Goal: Task Accomplishment & Management: Manage account settings

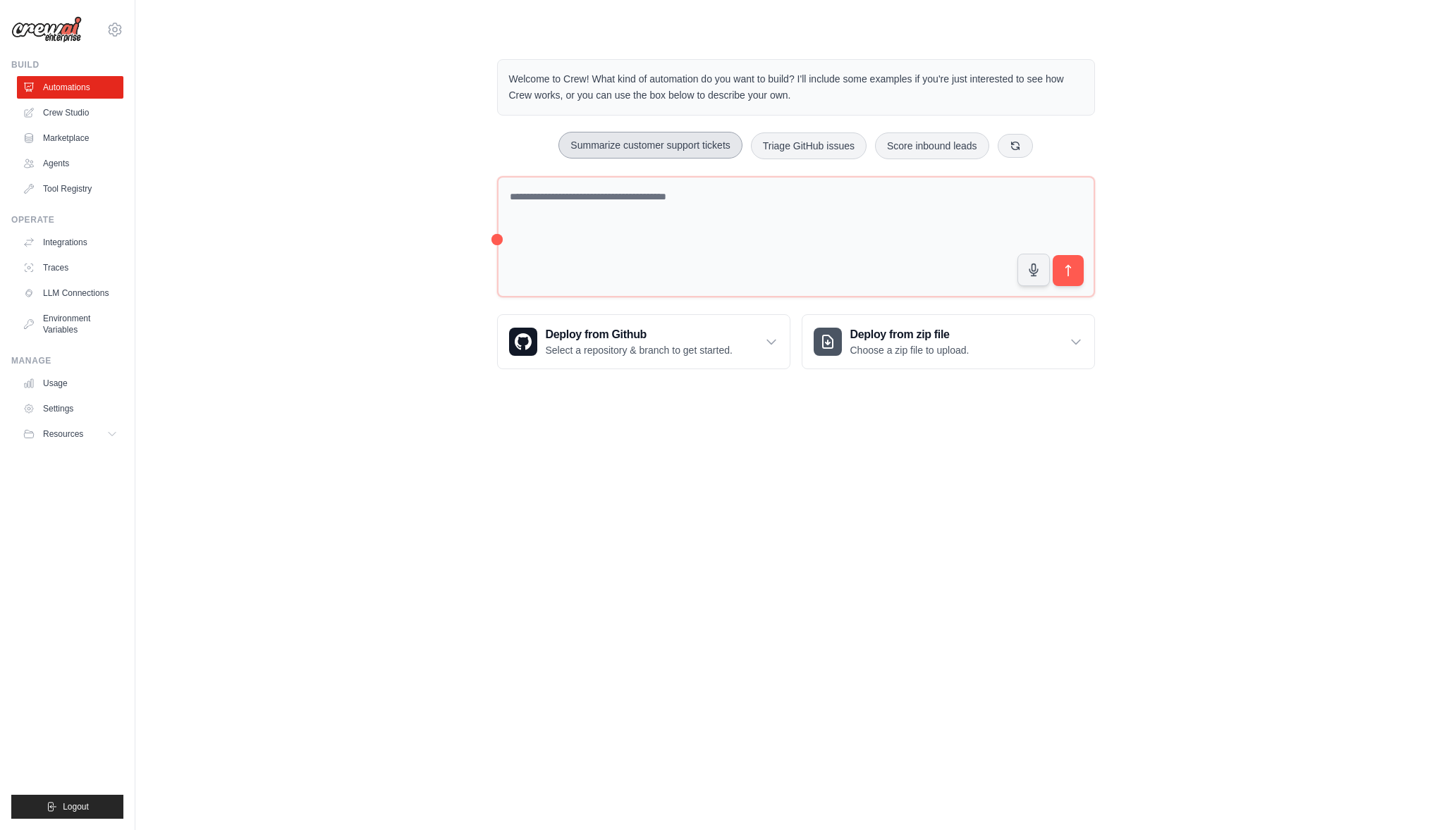
click at [650, 143] on button "Summarize customer support tickets" at bounding box center [650, 145] width 184 height 27
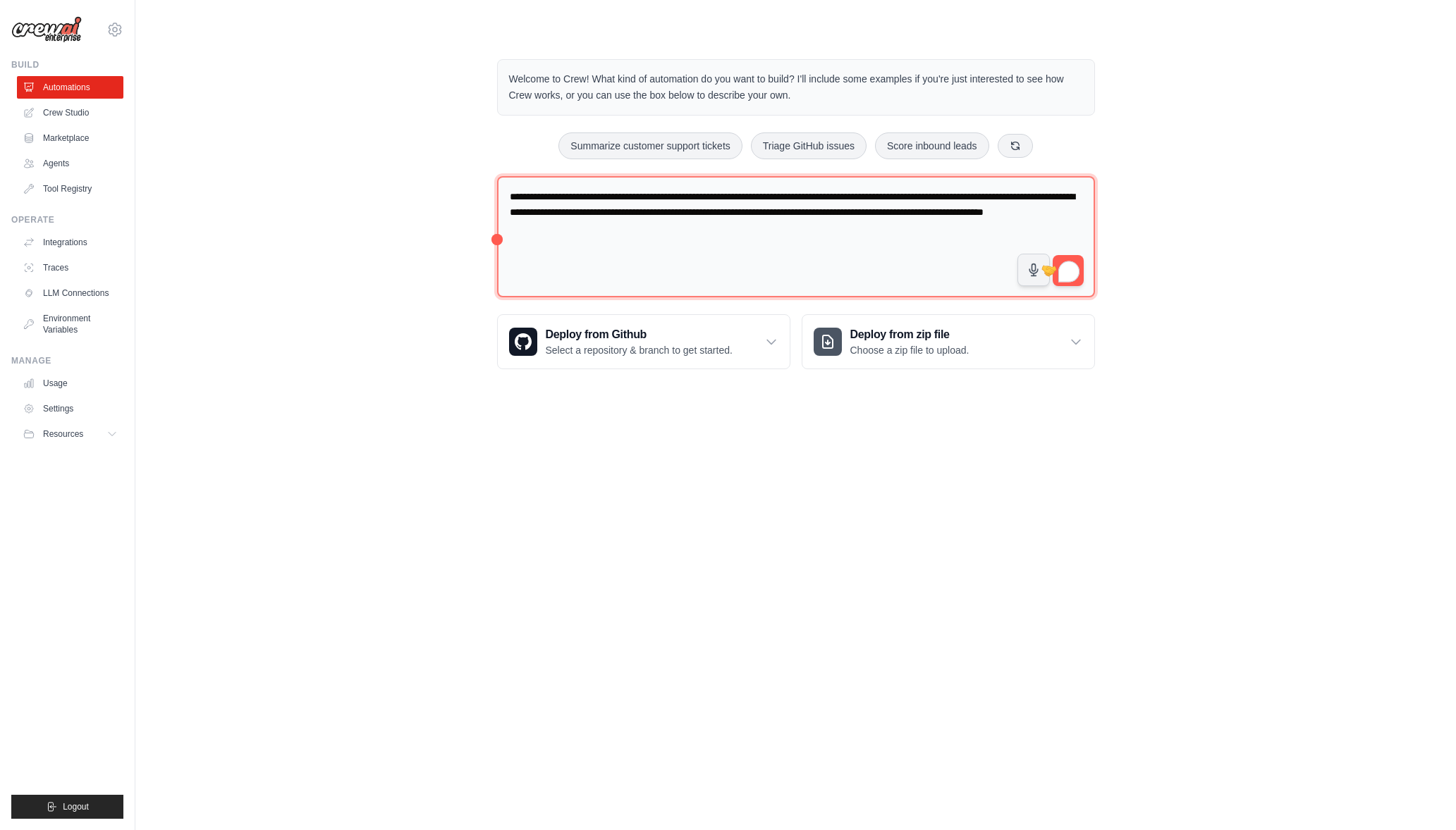
click at [733, 240] on textarea "**********" at bounding box center [796, 237] width 598 height 122
click at [871, 239] on textarea "**********" at bounding box center [796, 237] width 598 height 122
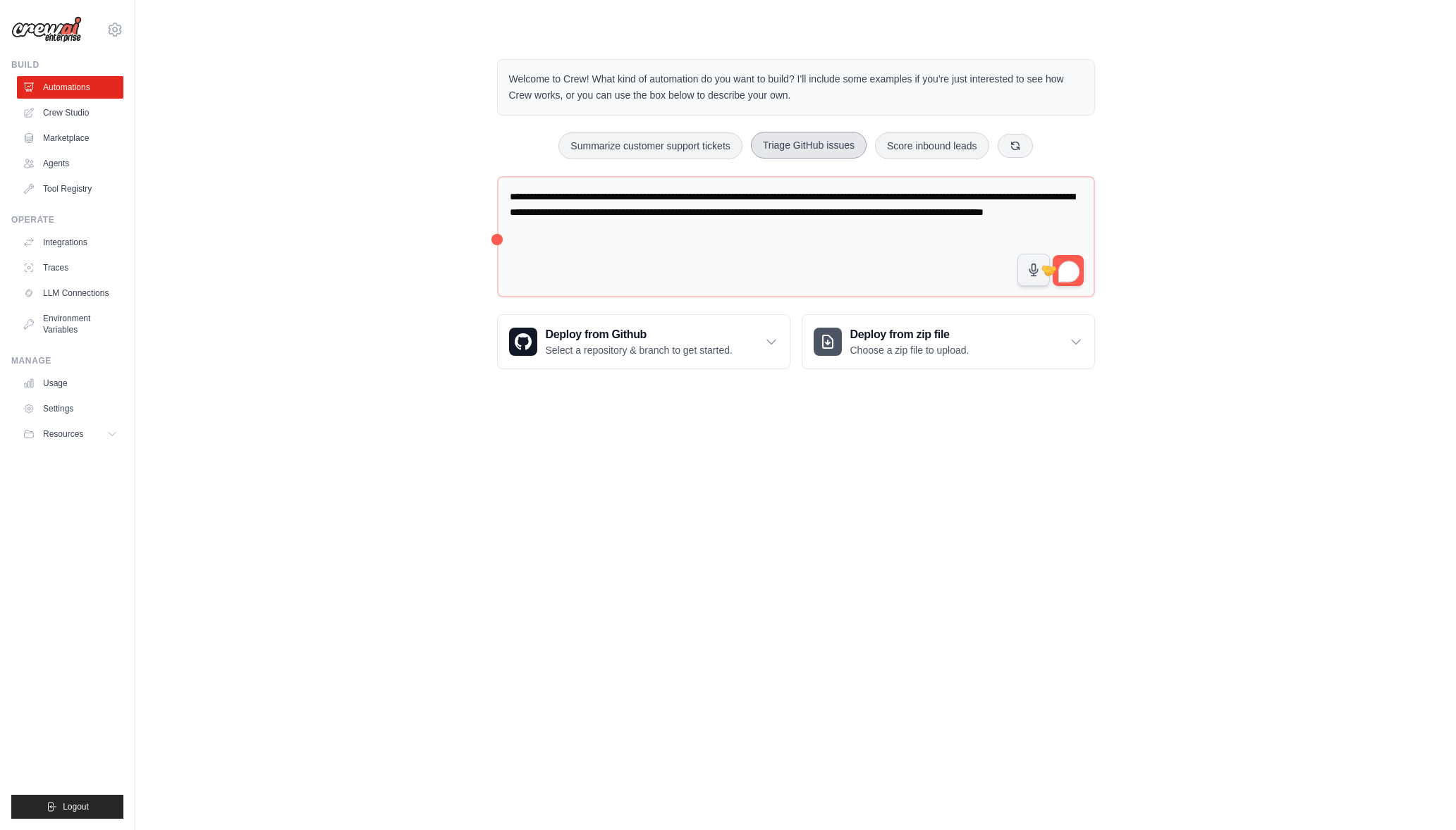
click at [805, 148] on button "Triage GitHub issues" at bounding box center [808, 145] width 116 height 27
click at [670, 136] on button "Summarize customer support tickets" at bounding box center [650, 145] width 184 height 27
click at [921, 145] on button "Score inbound leads" at bounding box center [932, 145] width 114 height 27
click at [610, 150] on button "Summarize customer support tickets" at bounding box center [650, 145] width 184 height 27
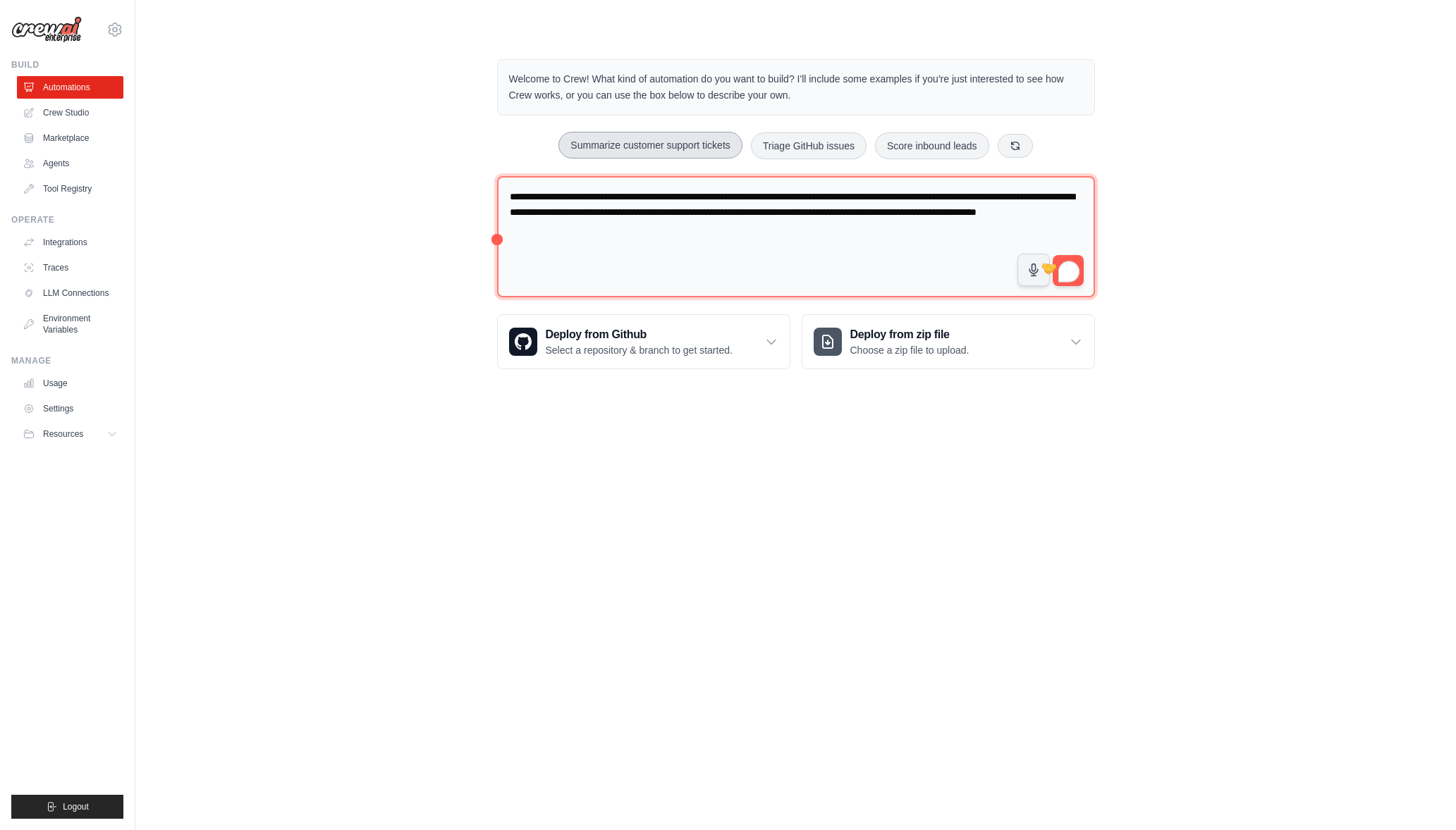
type textarea "**********"
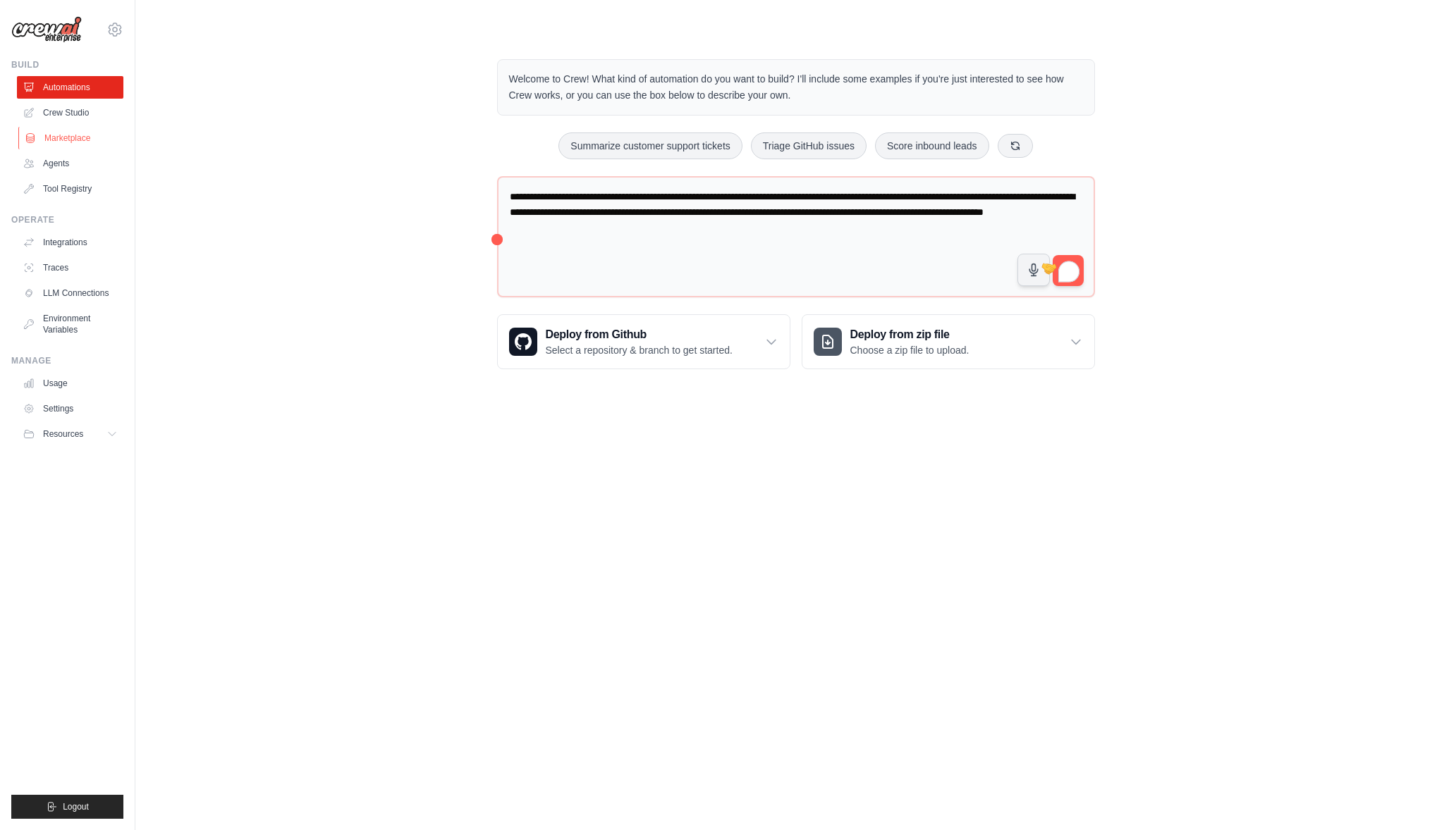
click at [59, 141] on link "Marketplace" at bounding box center [71, 138] width 107 height 23
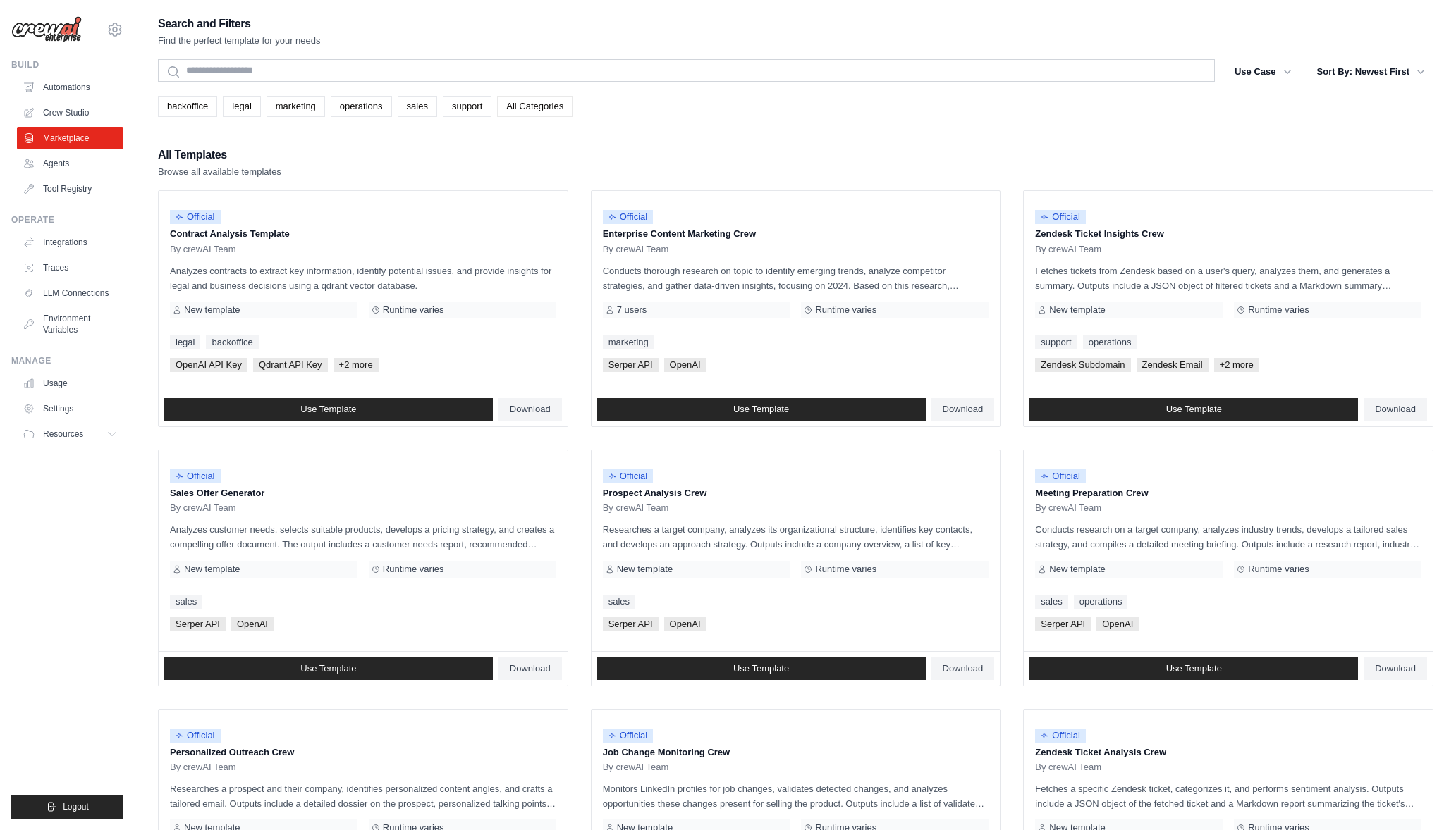
click at [538, 107] on link "All Categories" at bounding box center [535, 107] width 76 height 21
click at [561, 105] on link "All Categories" at bounding box center [535, 107] width 76 height 21
click at [320, 107] on link "marketing" at bounding box center [295, 107] width 59 height 21
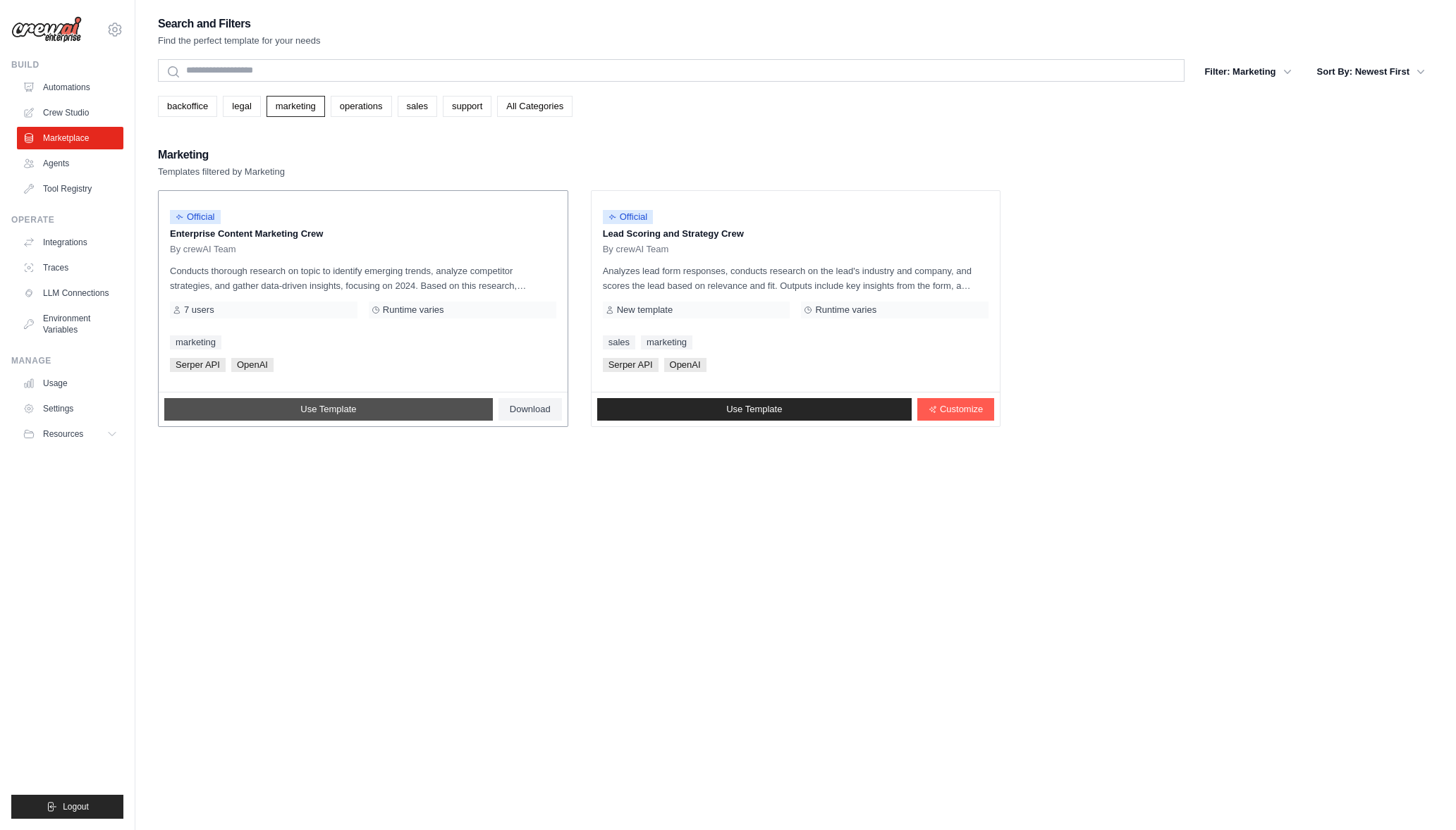
click at [261, 414] on link "Use Template" at bounding box center [328, 409] width 328 height 23
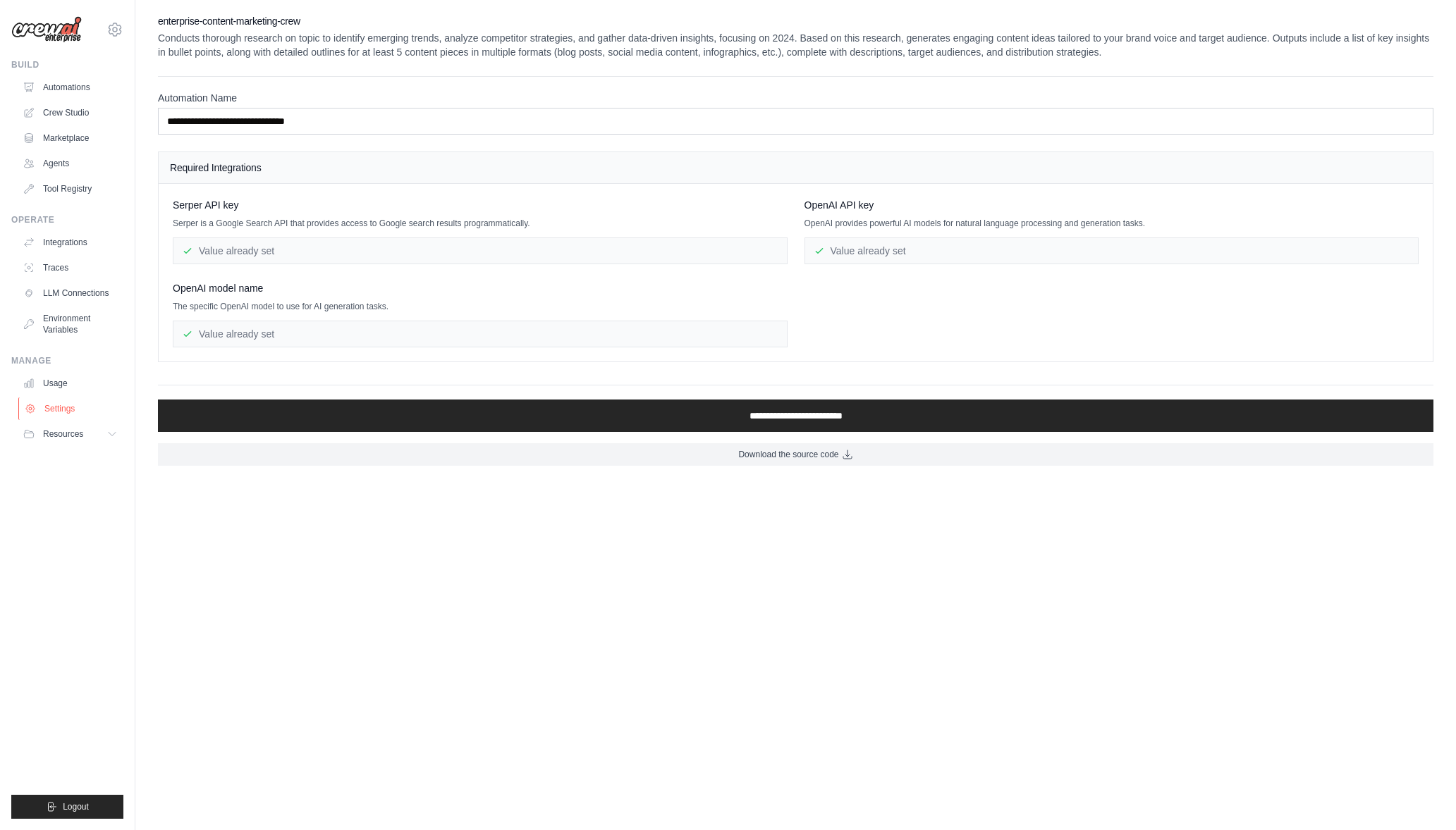
click at [52, 407] on link "Settings" at bounding box center [71, 409] width 107 height 23
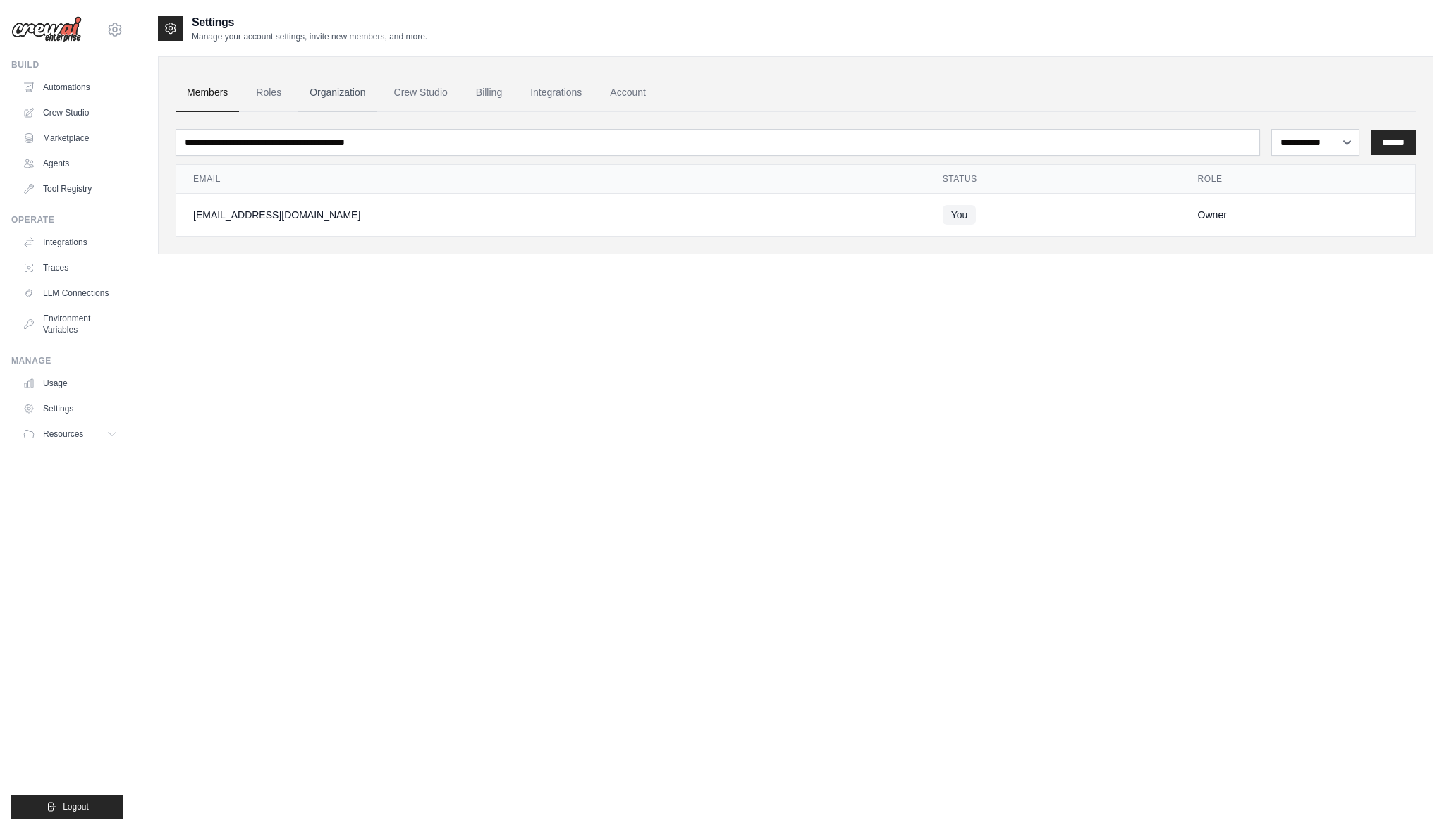
click at [344, 97] on link "Organization" at bounding box center [337, 93] width 78 height 38
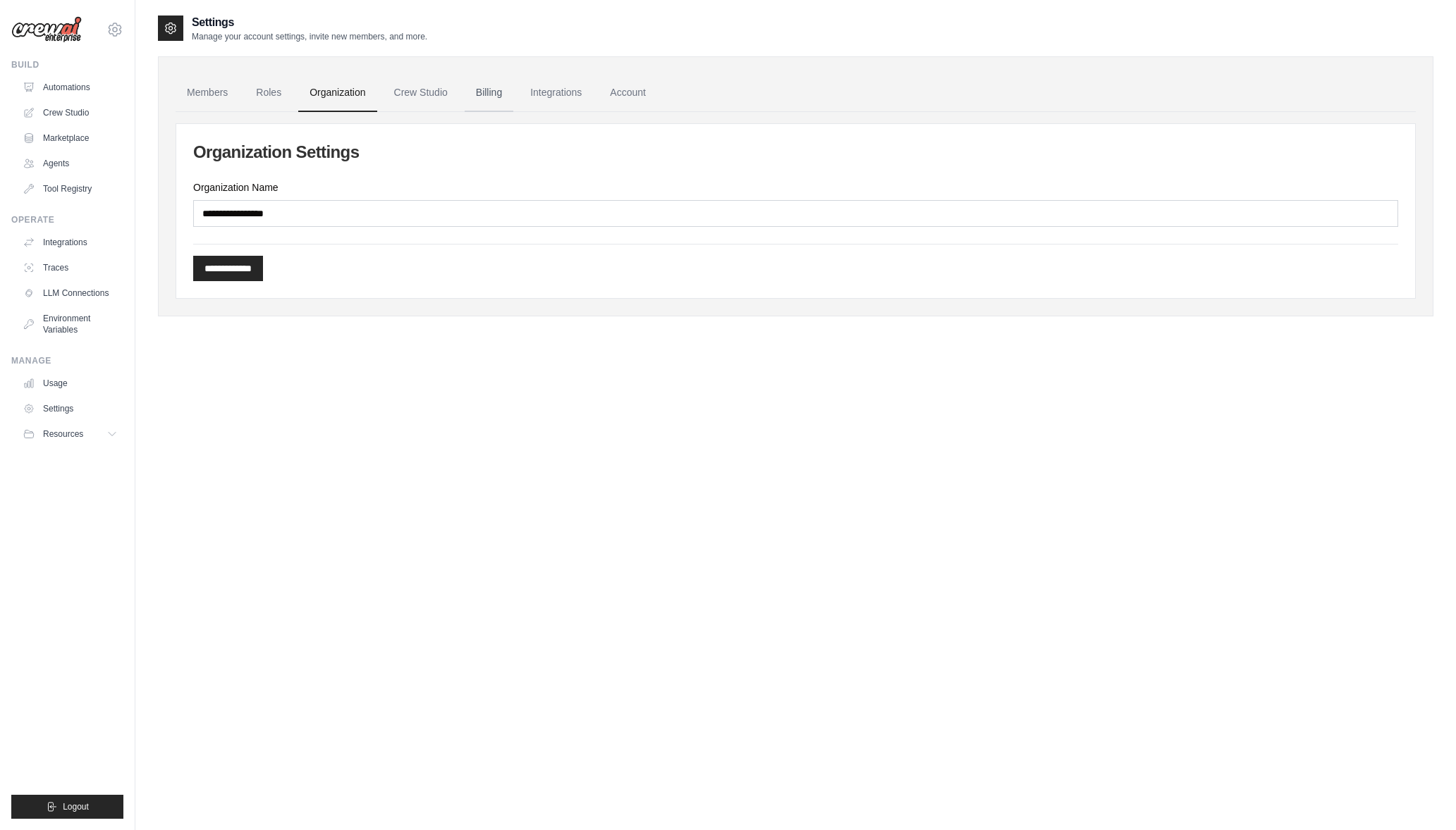
click at [513, 94] on link "Billing" at bounding box center [489, 93] width 49 height 38
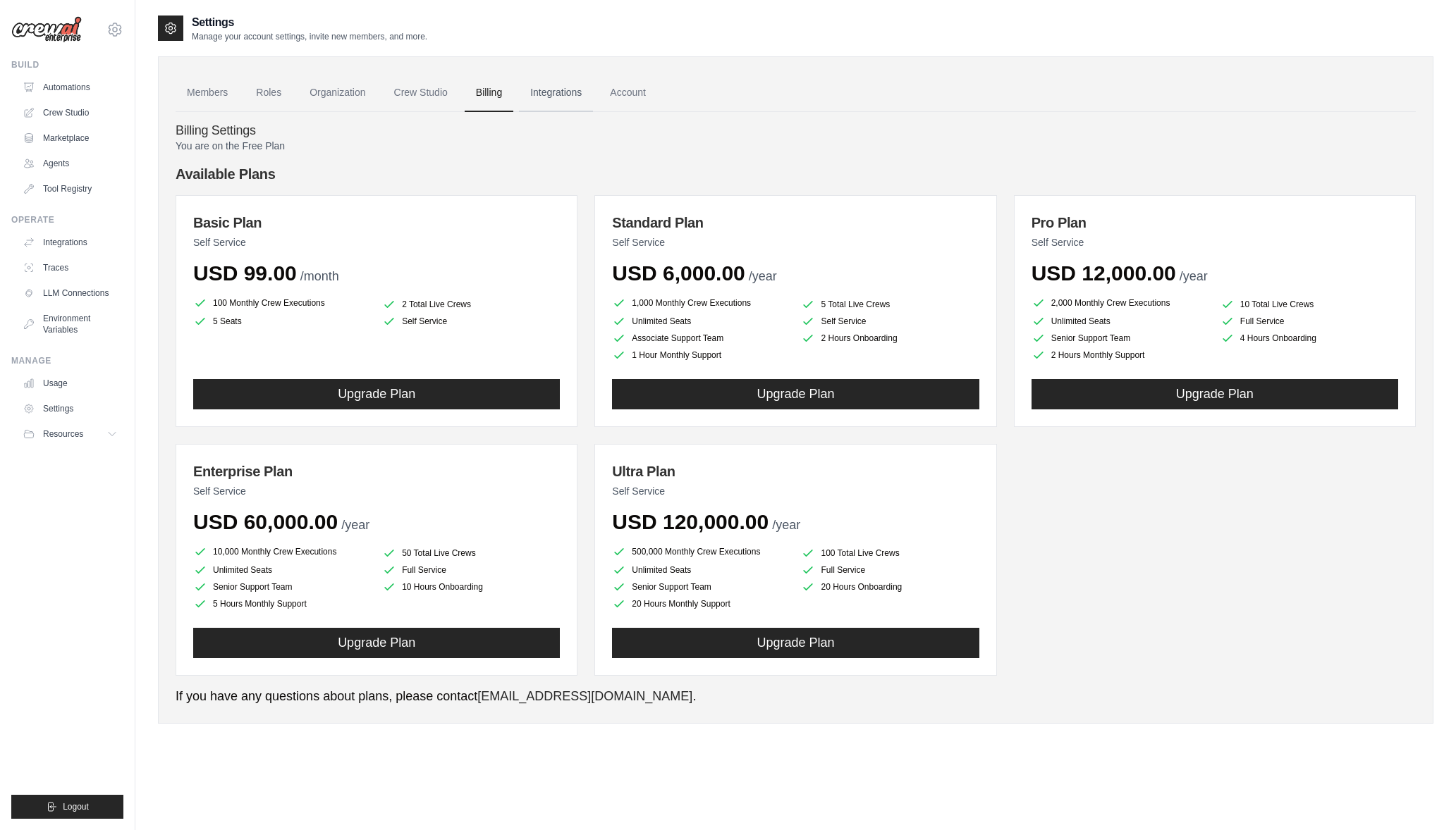
click at [573, 92] on link "Integrations" at bounding box center [556, 93] width 74 height 38
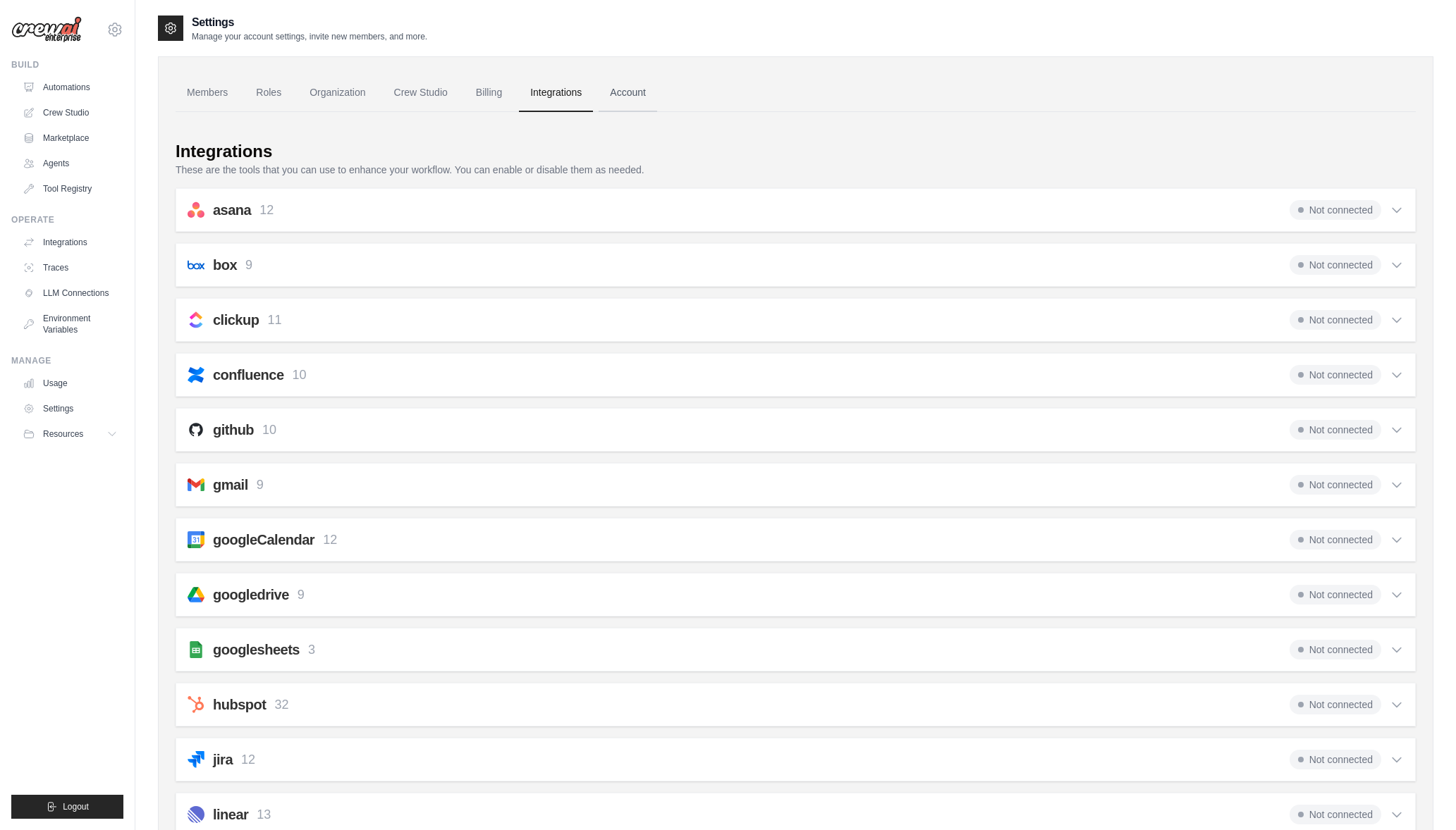
click at [649, 87] on link "Account" at bounding box center [628, 93] width 59 height 38
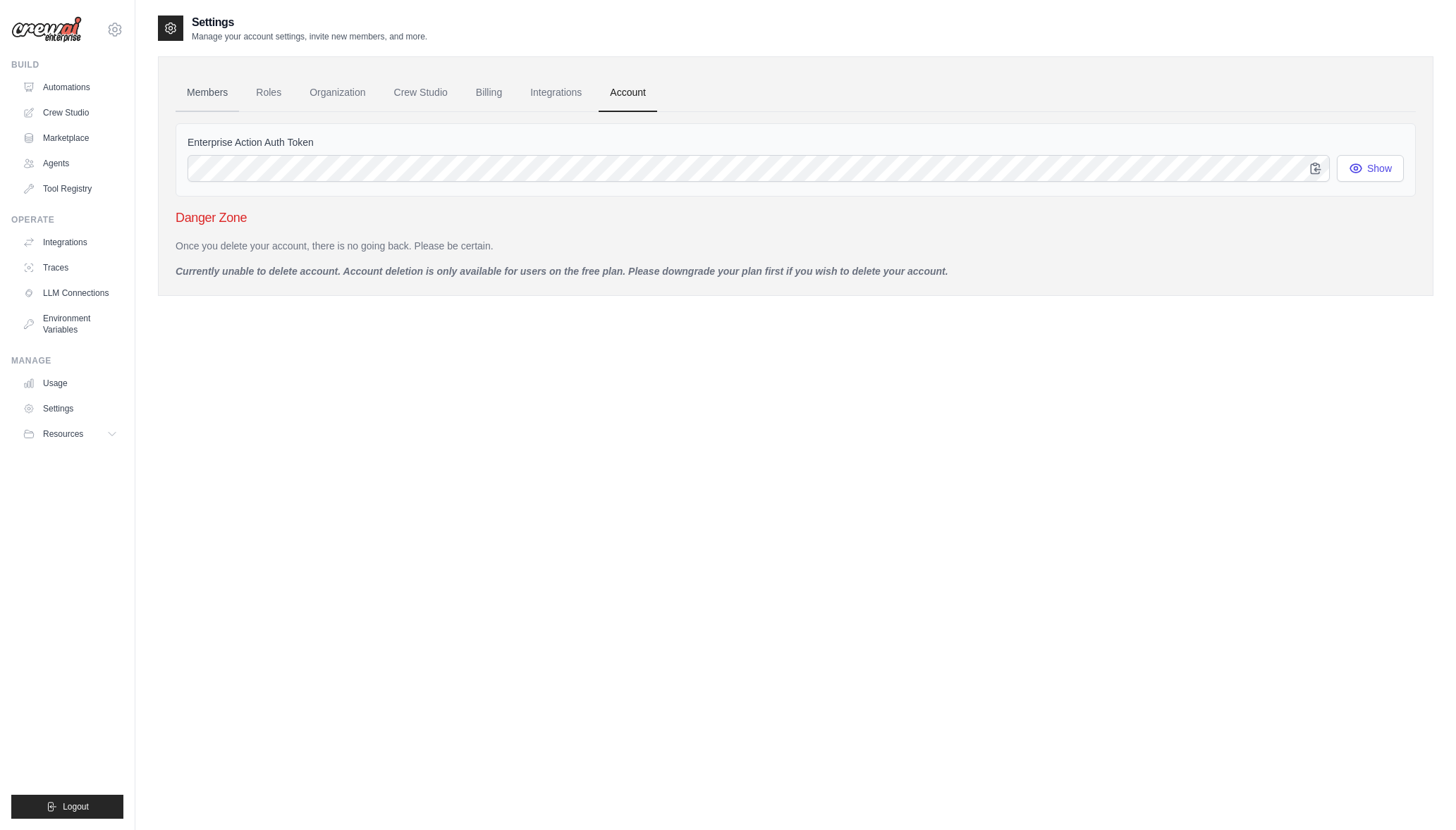
click at [213, 95] on link "Members" at bounding box center [208, 93] width 64 height 38
